Goal: Find specific page/section: Find specific page/section

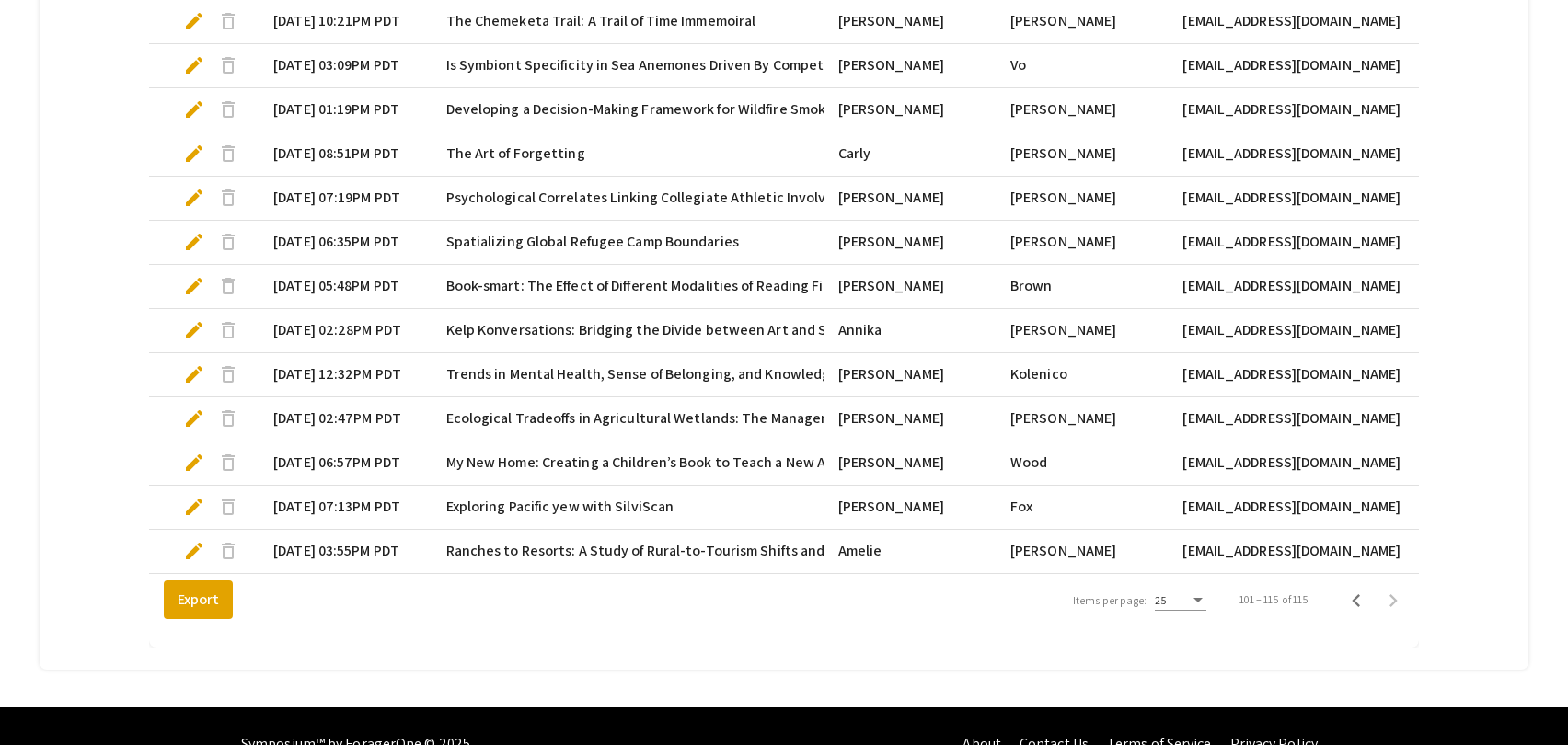
scroll to position [752, 0]
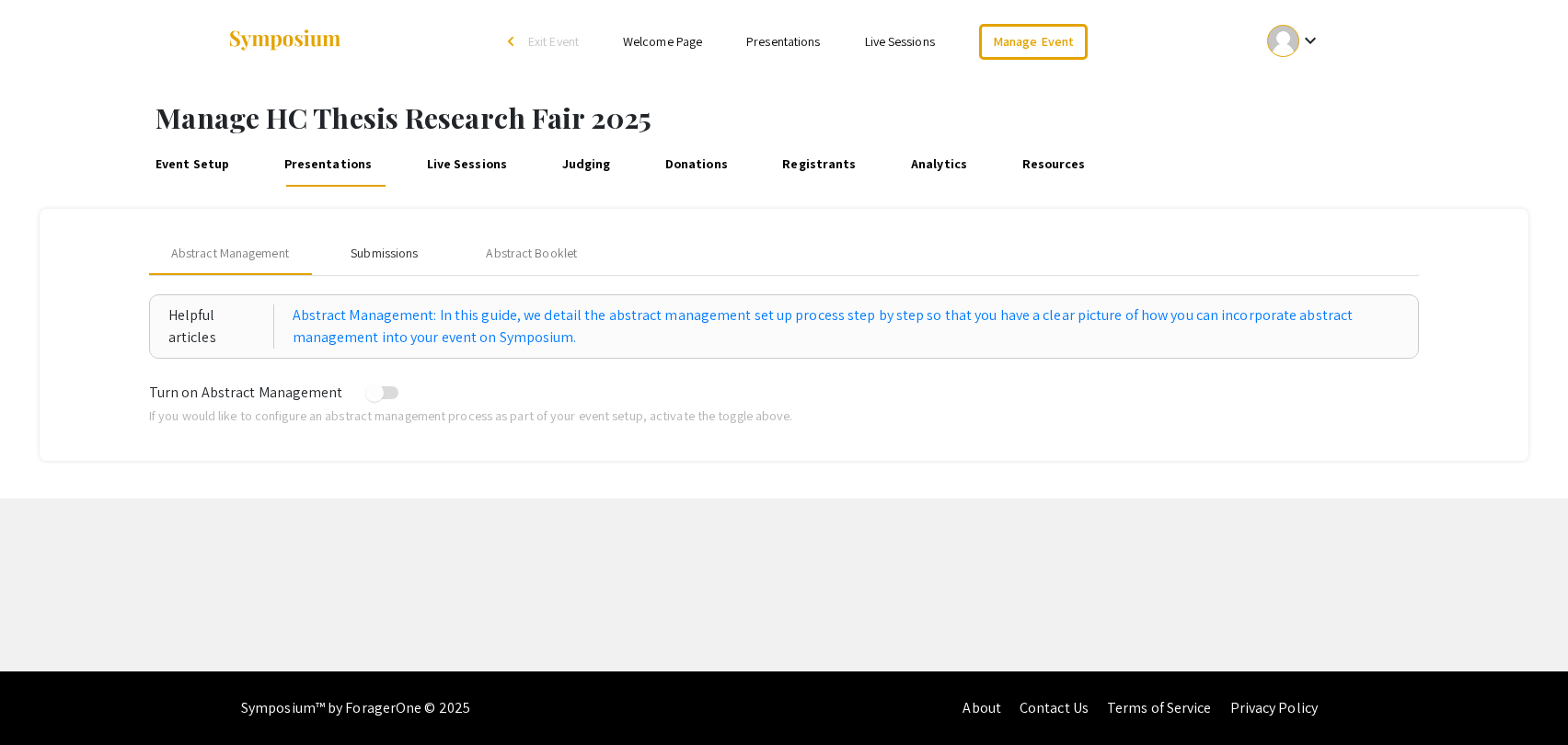
click at [360, 250] on div "Submissions" at bounding box center [384, 253] width 67 height 20
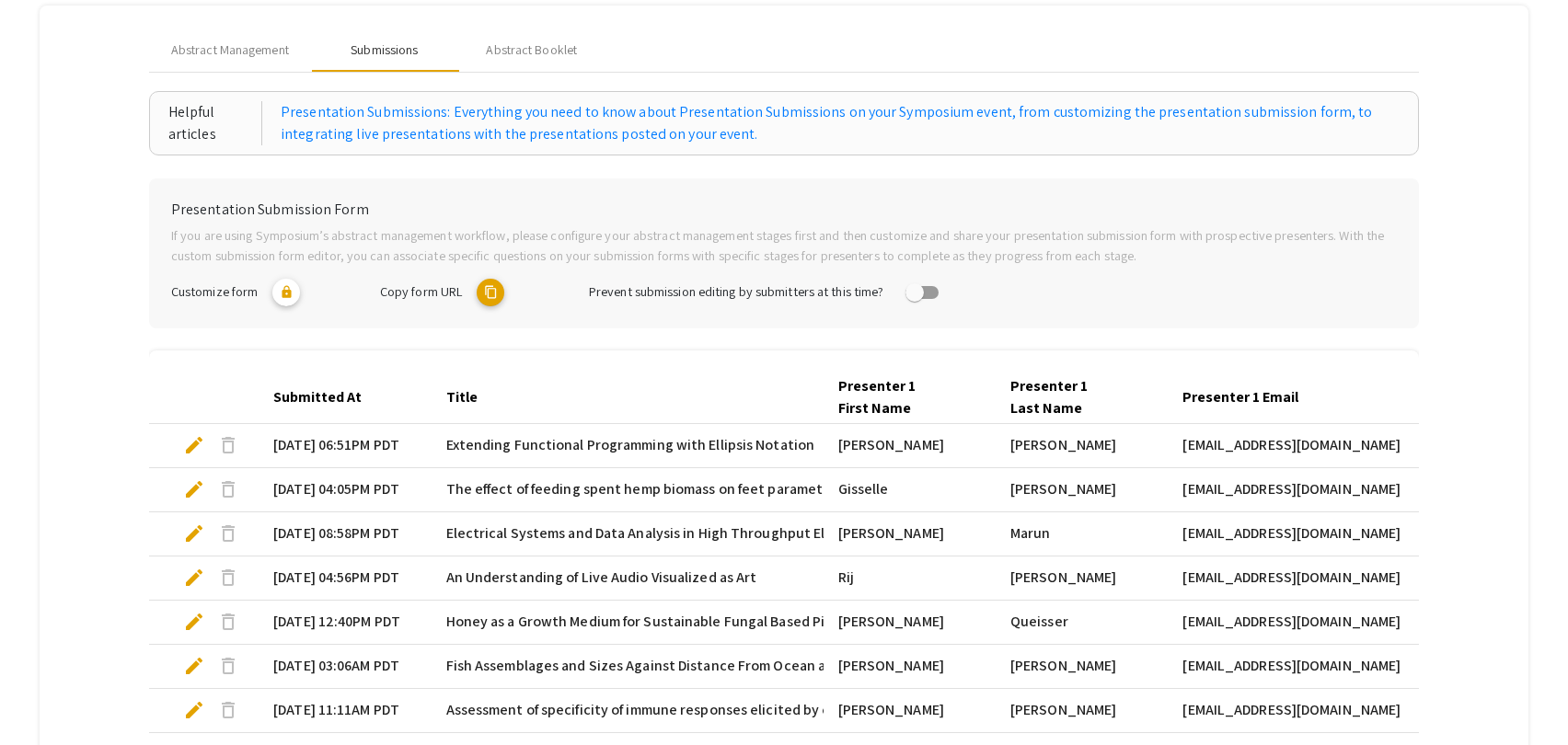
scroll to position [531, 0]
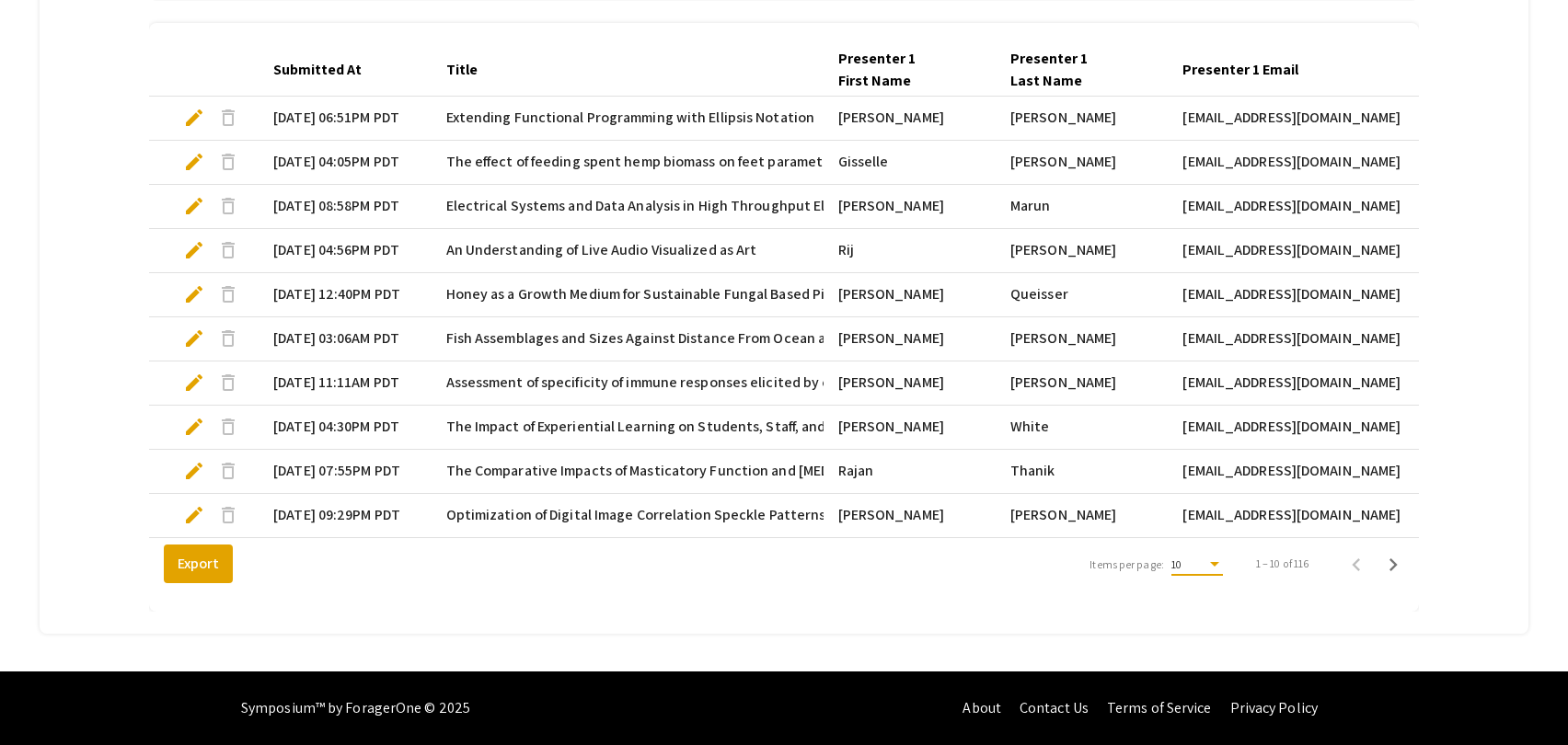
click at [1212, 565] on div "Items per page:" at bounding box center [1215, 564] width 9 height 5
click at [1204, 599] on span "25" at bounding box center [1194, 598] width 52 height 33
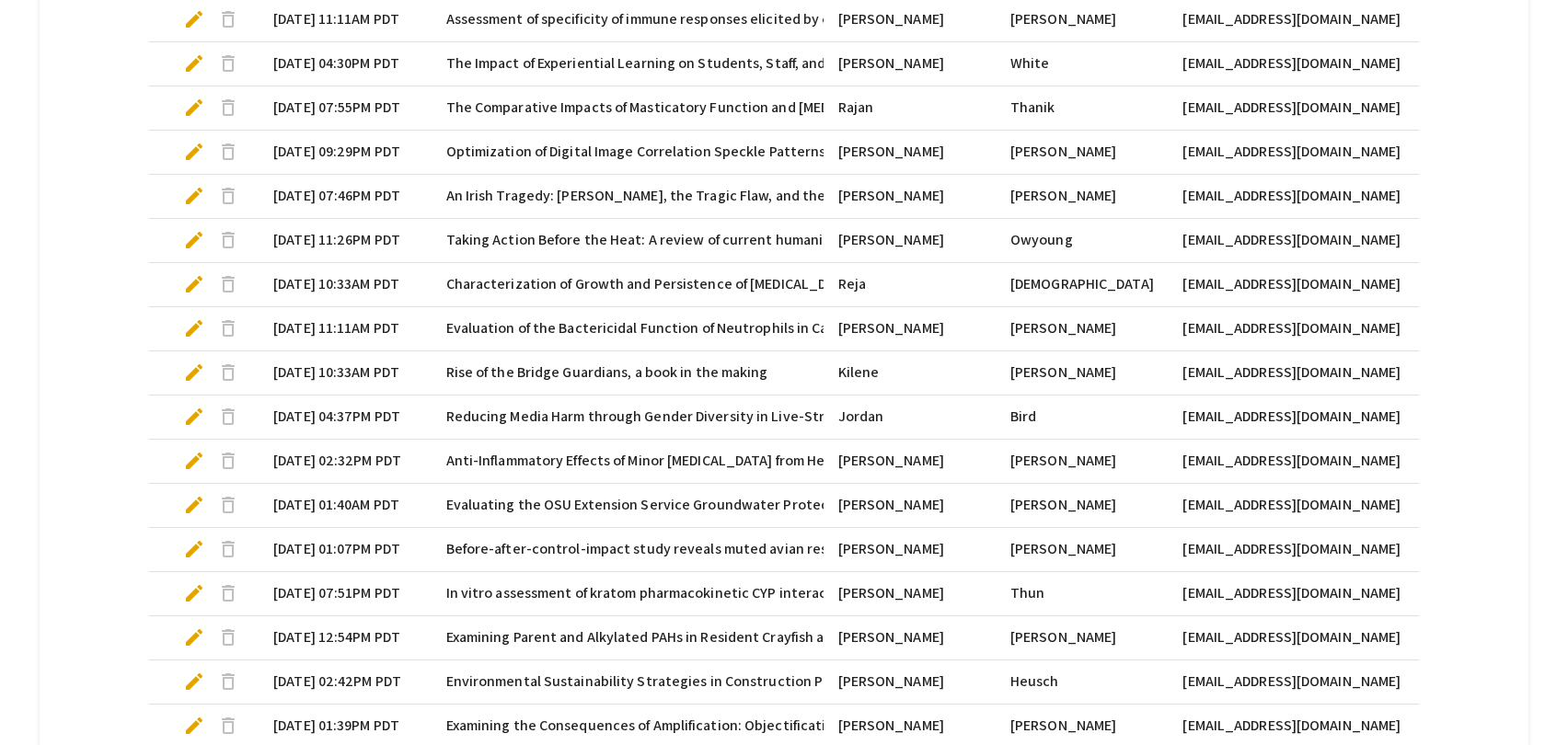
scroll to position [1193, 0]
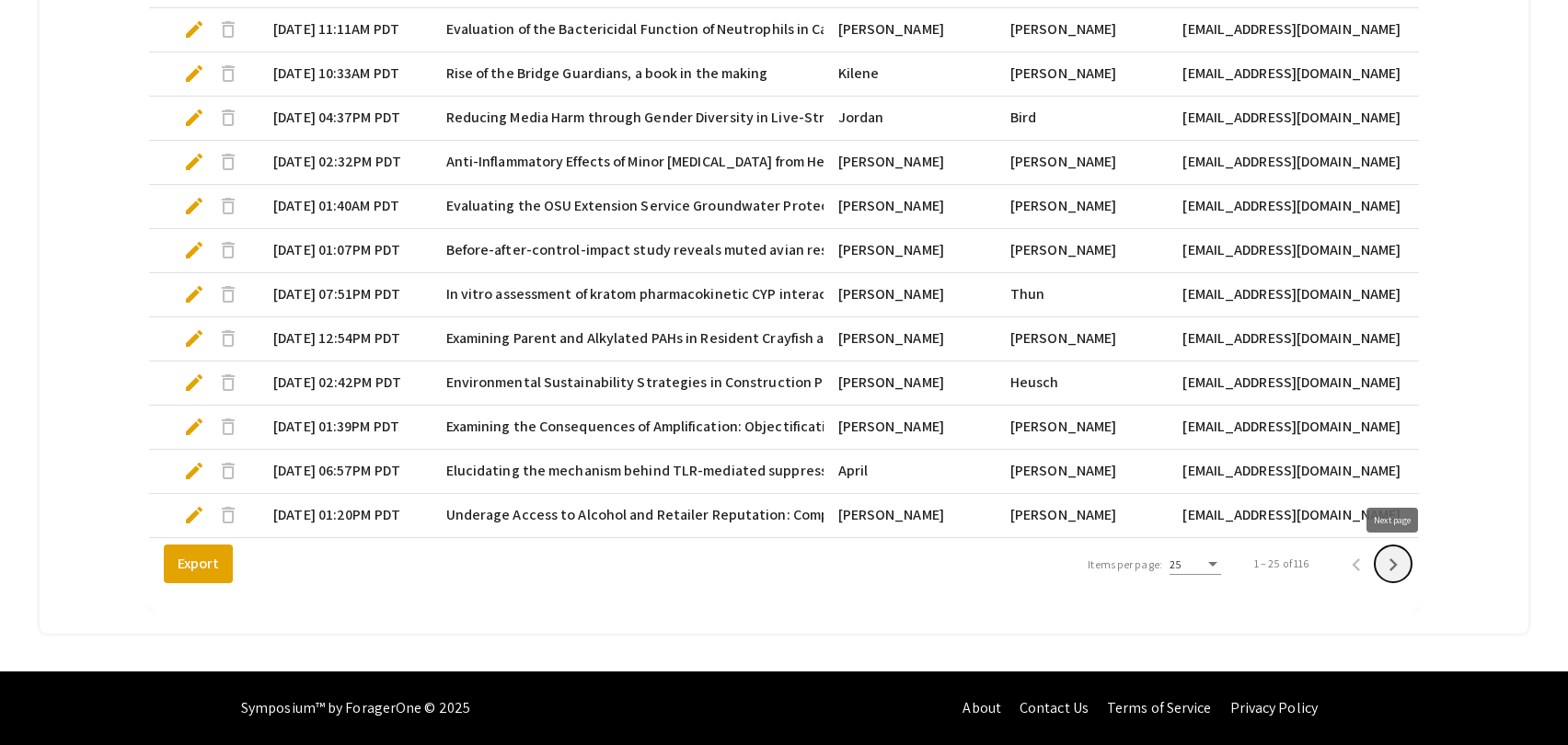
click at [1401, 564] on icon "Next page" at bounding box center [1393, 564] width 25 height 25
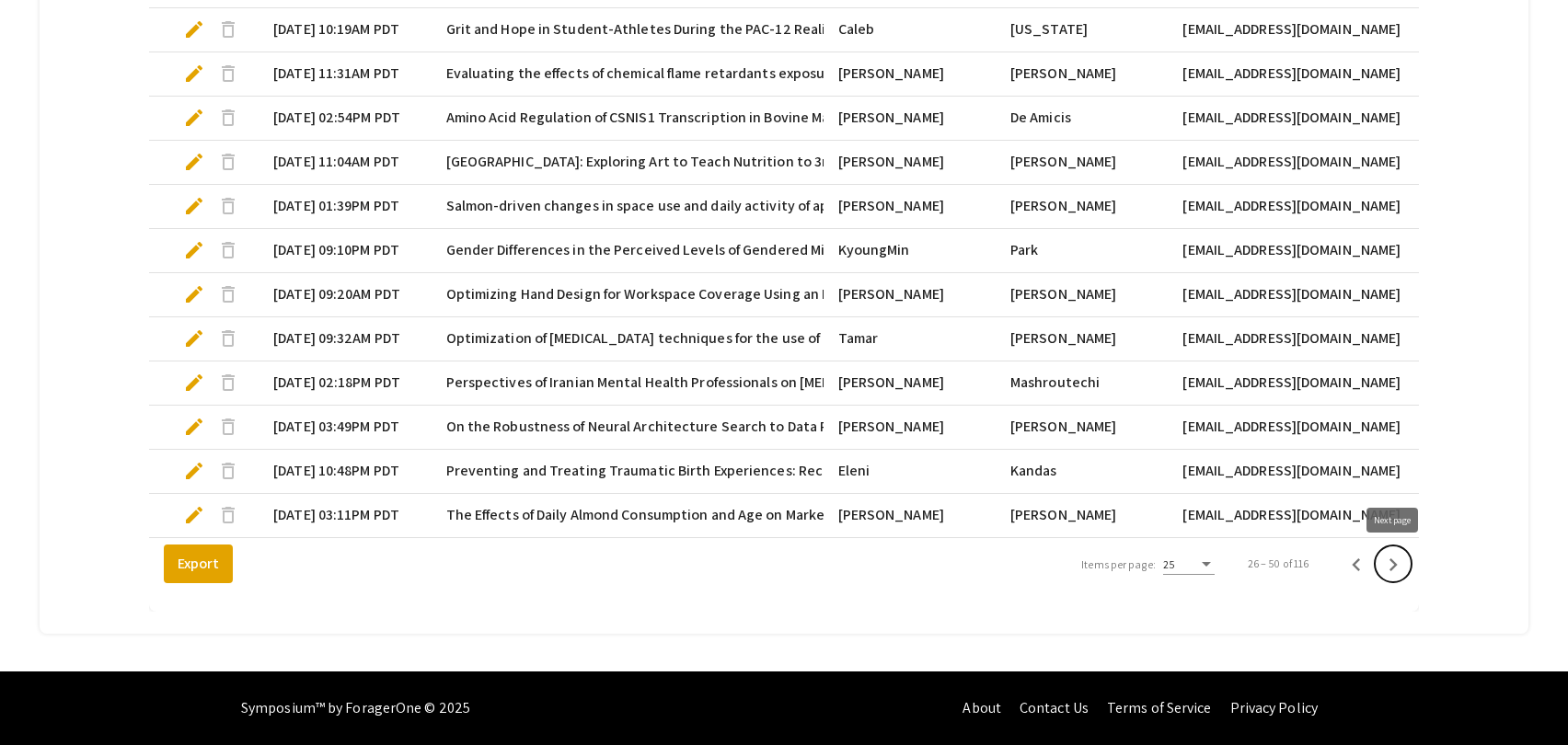
click at [1395, 569] on icon "Next page" at bounding box center [1393, 564] width 25 height 25
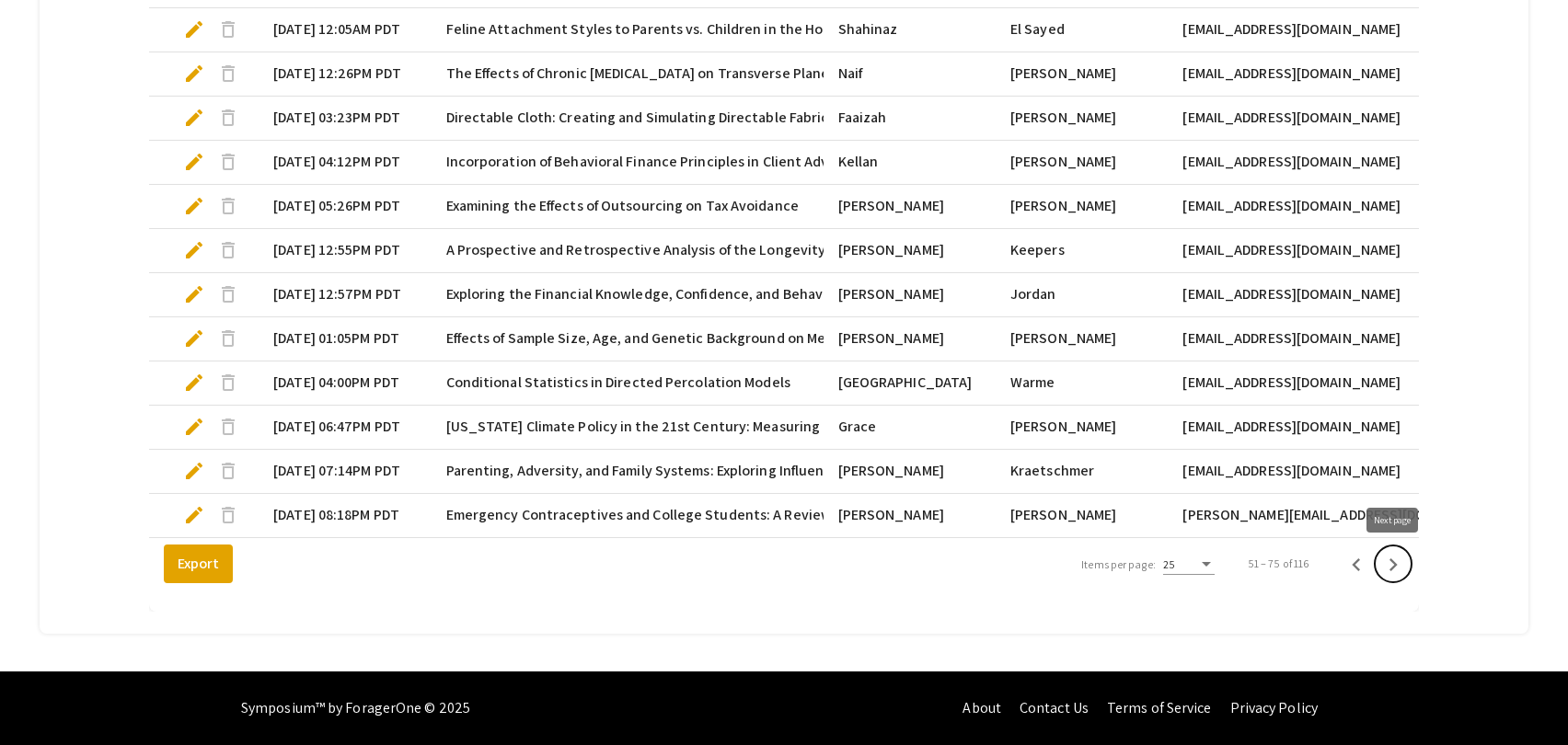
click at [1397, 569] on icon "Next page" at bounding box center [1393, 564] width 25 height 25
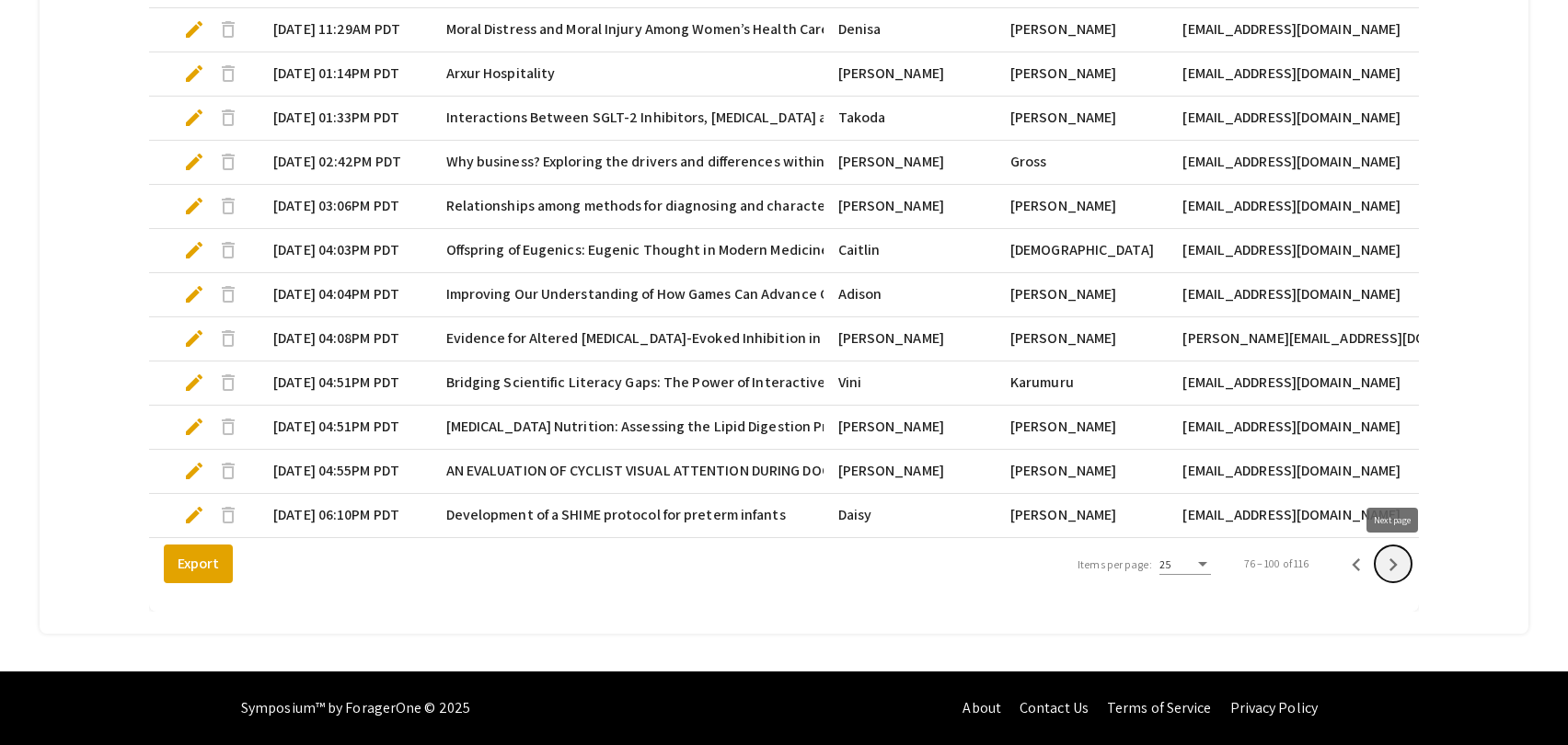
click at [1393, 568] on icon "Next page" at bounding box center [1394, 565] width 8 height 13
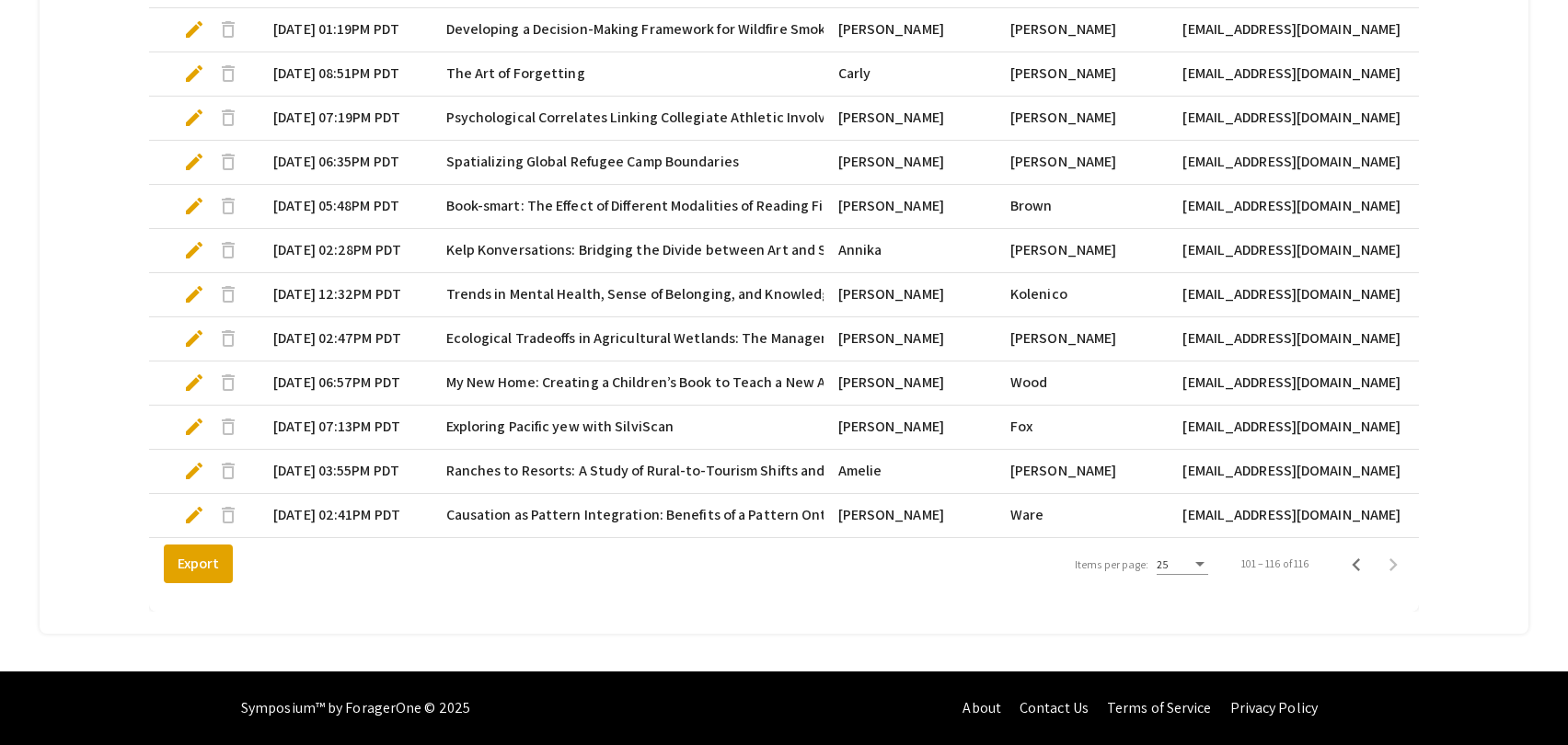
scroll to position [796, 0]
